Goal: Task Accomplishment & Management: Manage account settings

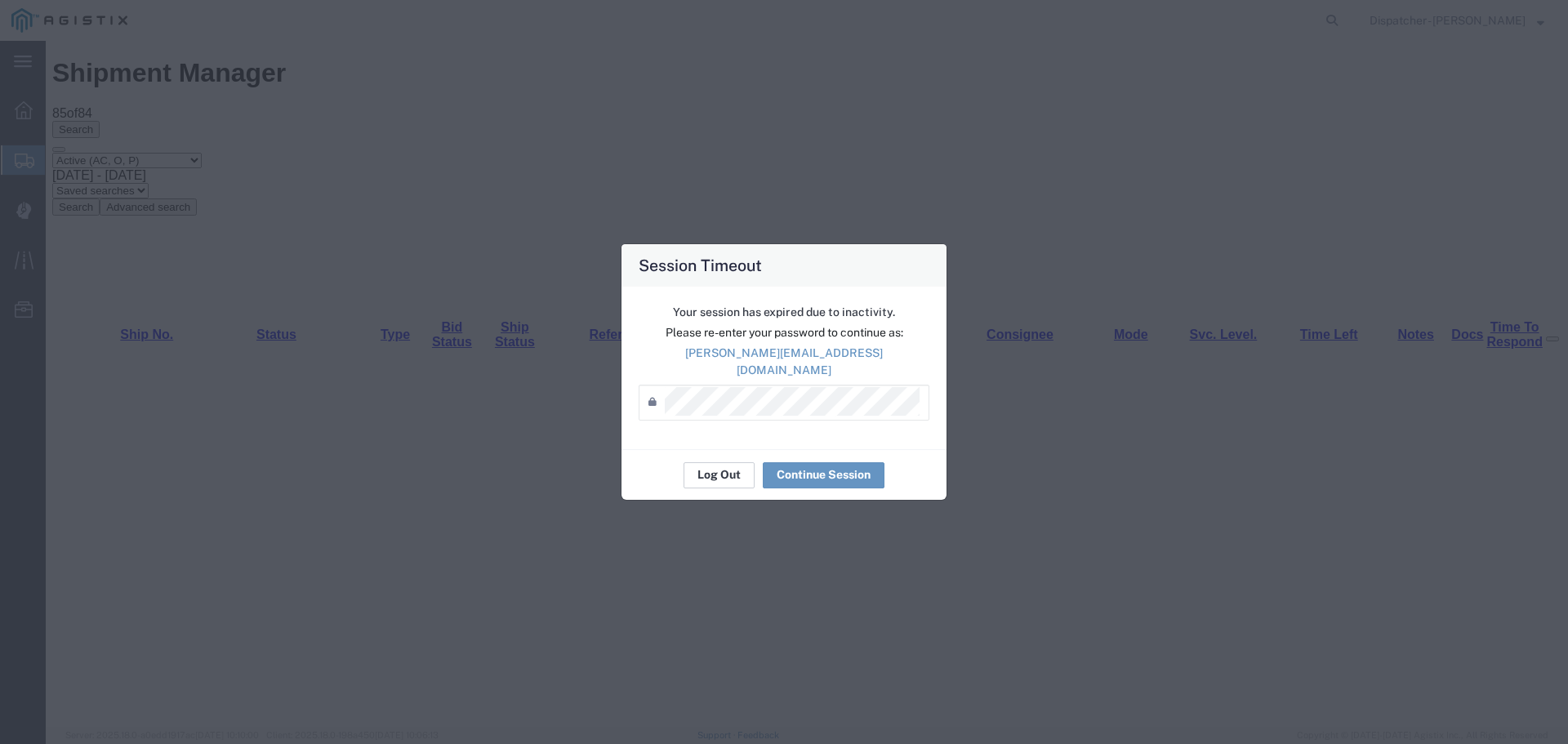
click at [0, 0] on button "Log Out" at bounding box center [0, 0] width 0 height 0
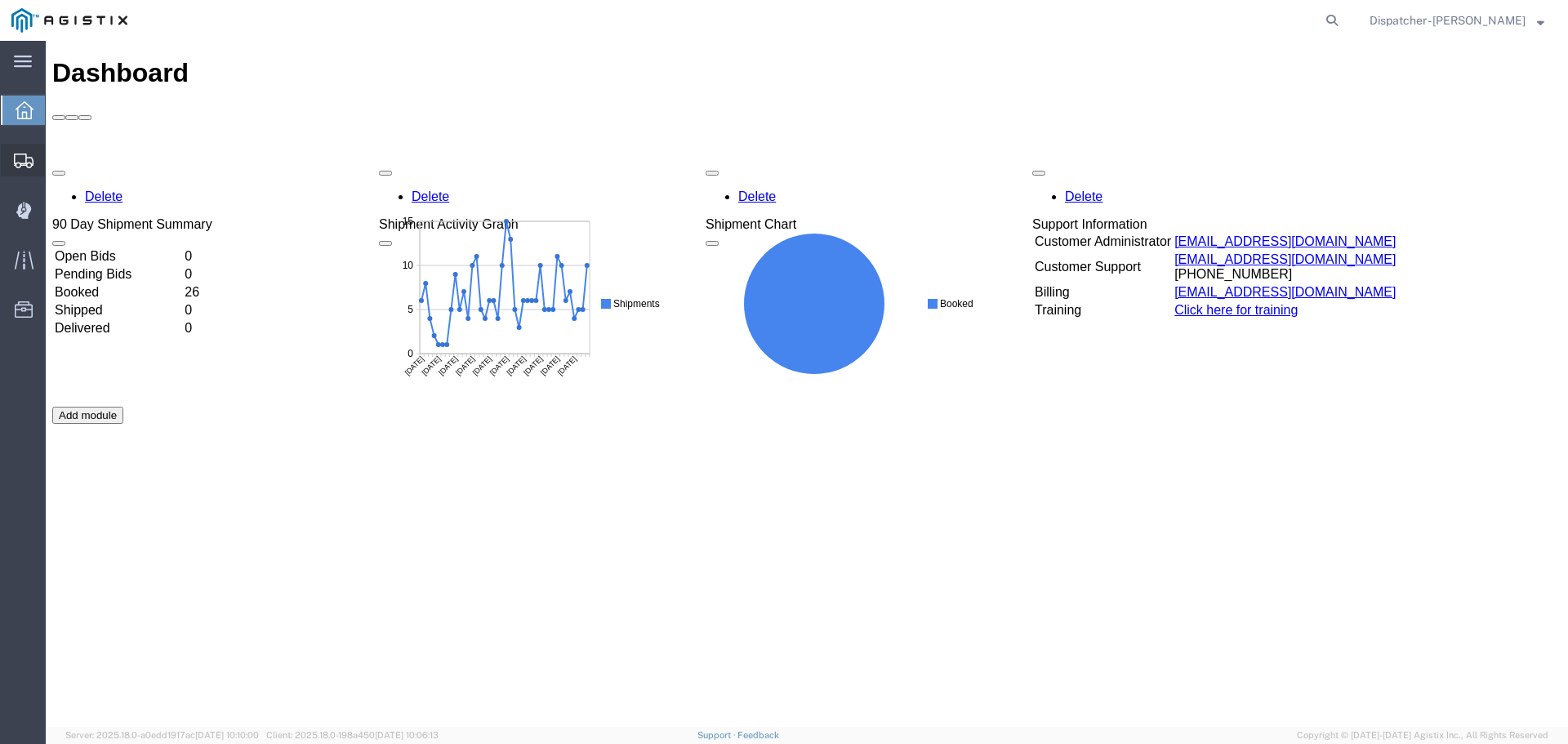
click at [33, 163] on div at bounding box center [24, 160] width 46 height 33
